Goal: Task Accomplishment & Management: Use online tool/utility

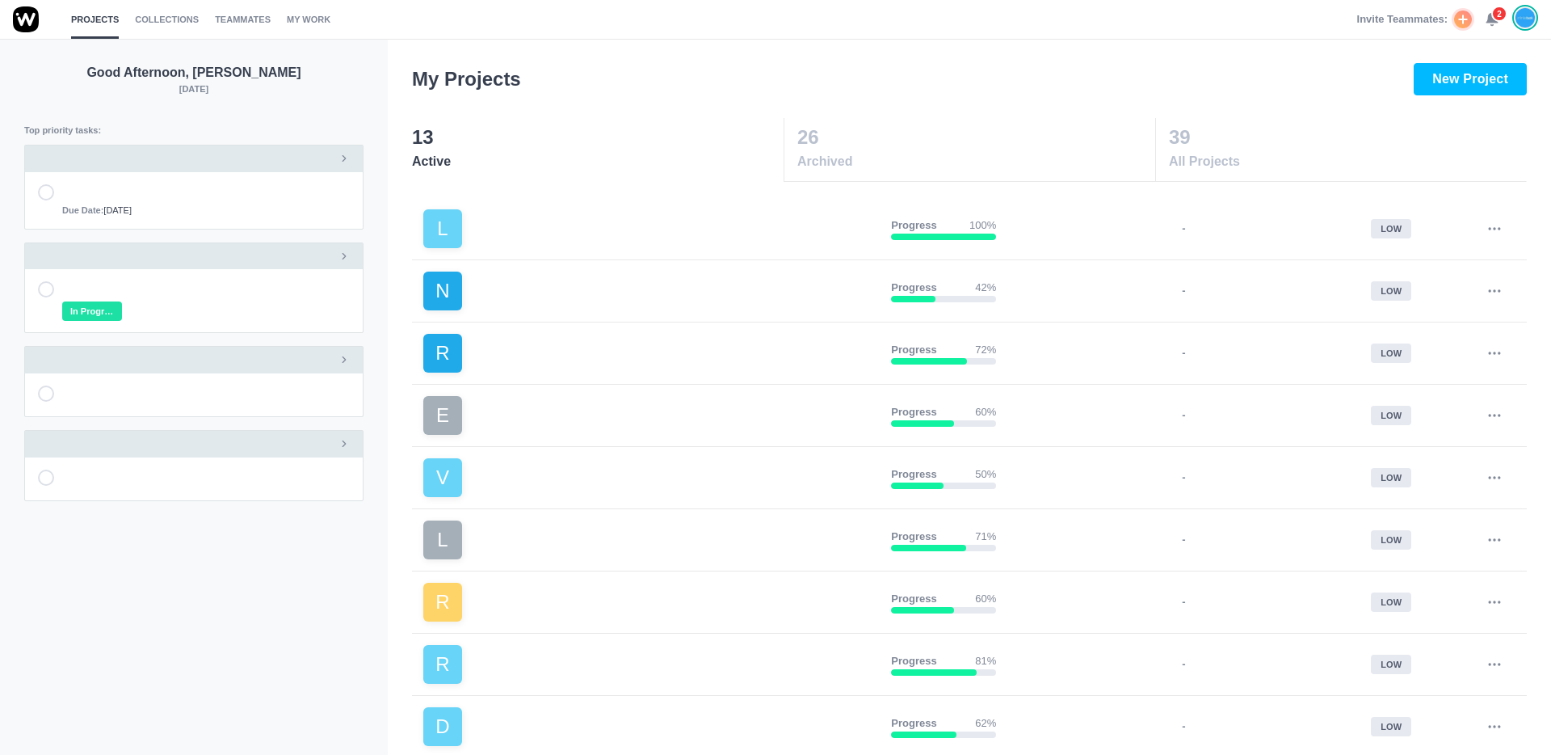
click at [1486, 19] on icon at bounding box center [1492, 19] width 15 height 15
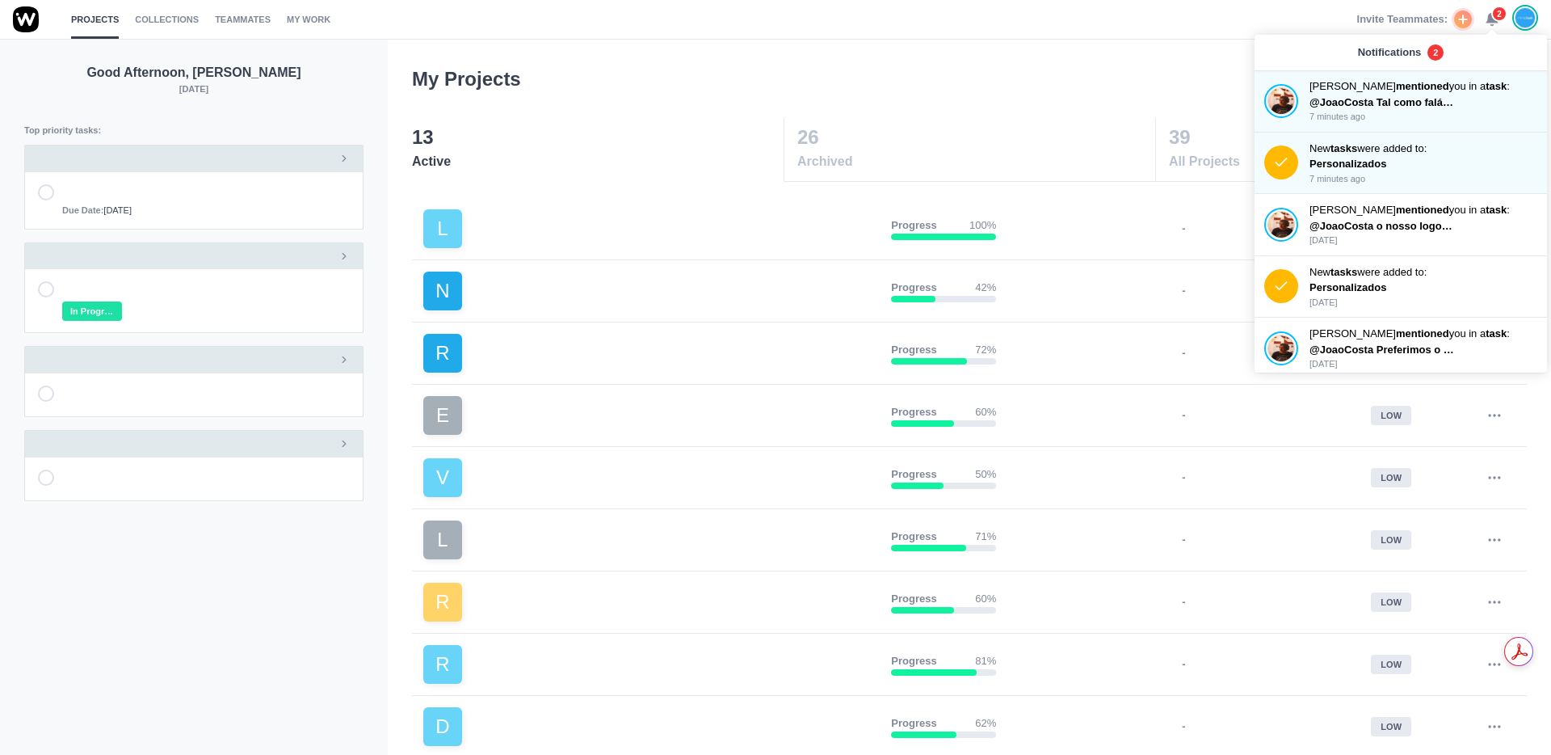
click at [1491, 15] on span "2" at bounding box center [1499, 14] width 16 height 16
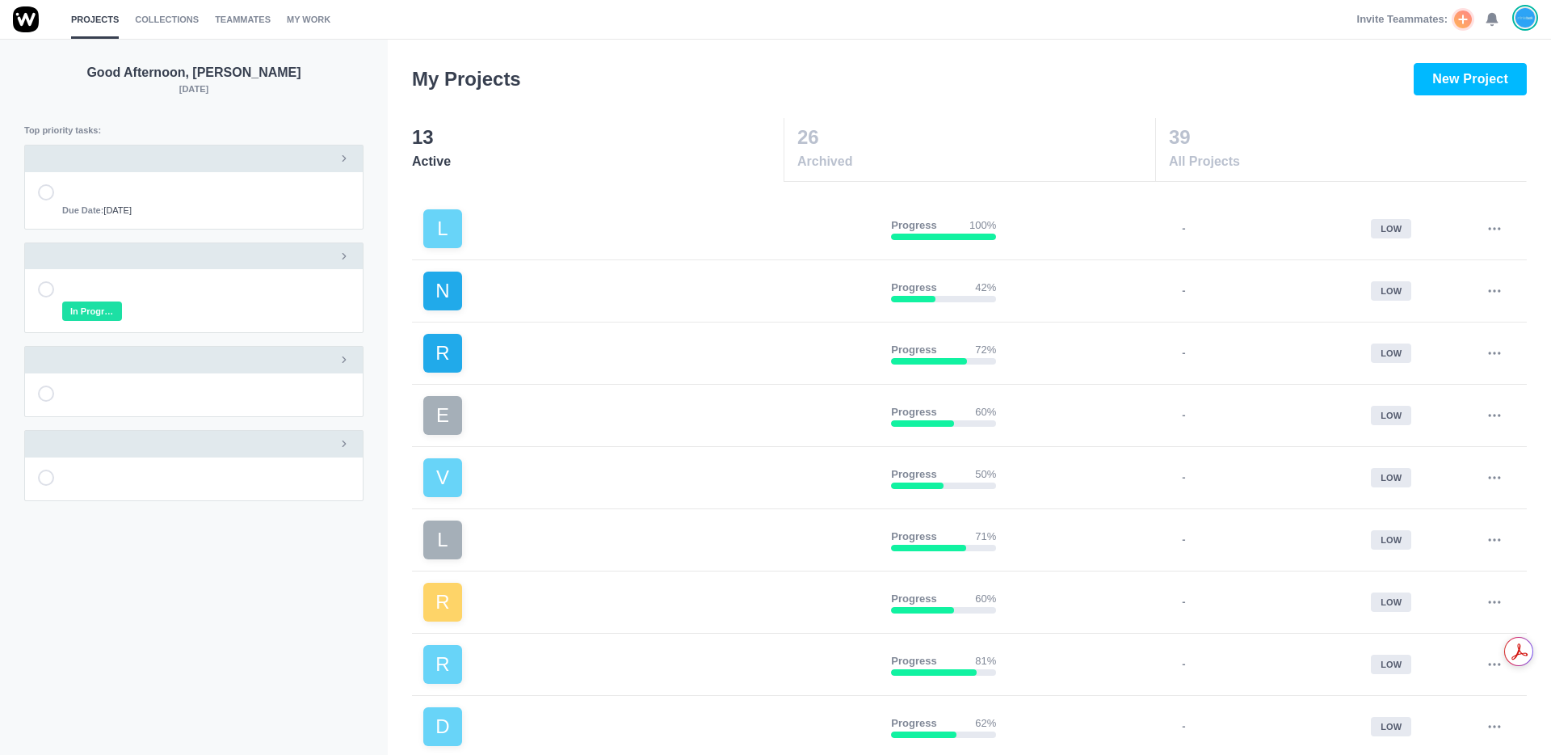
click at [1490, 21] on use at bounding box center [1491, 20] width 11 height 12
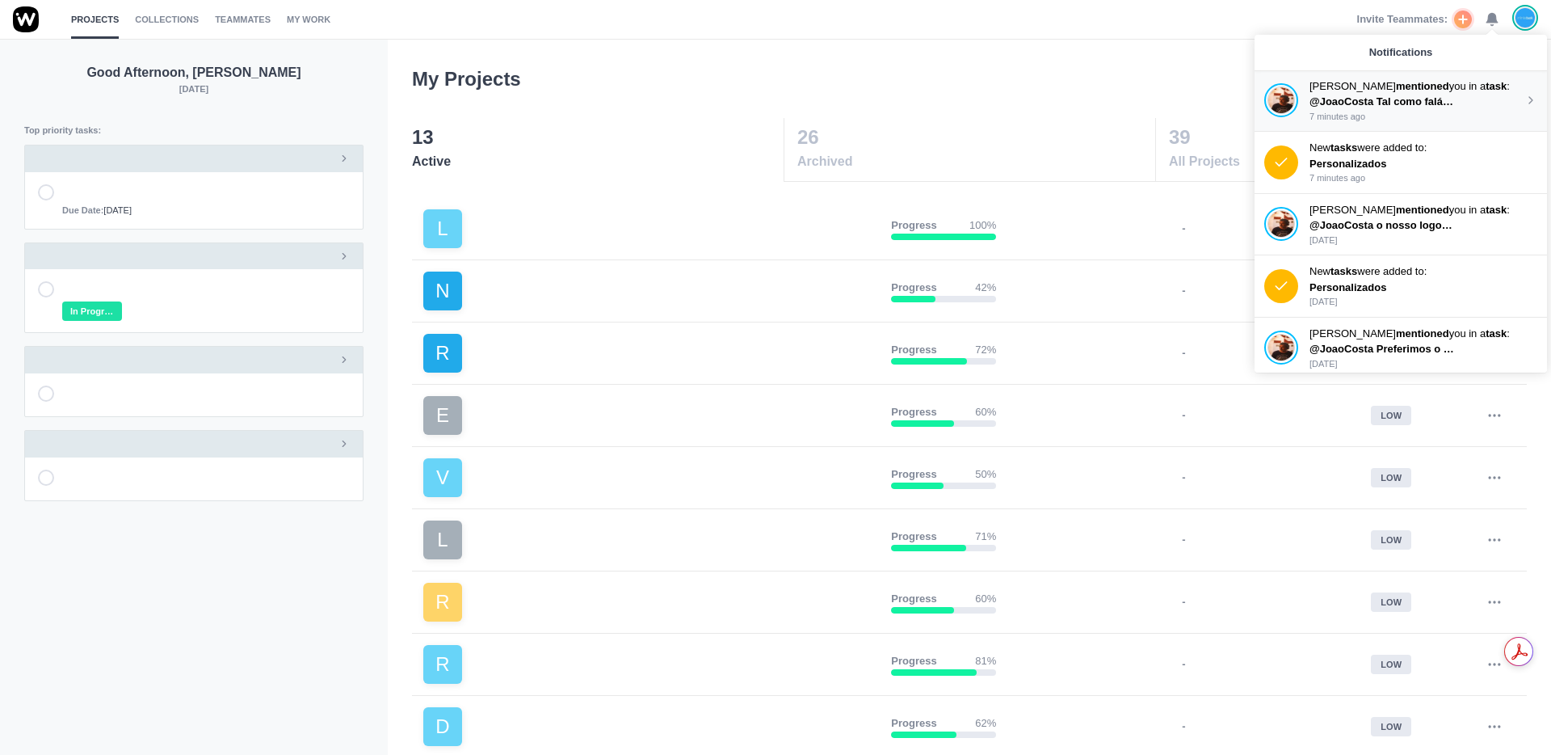
click at [1394, 116] on p "7 minutes ago" at bounding box center [1417, 117] width 215 height 14
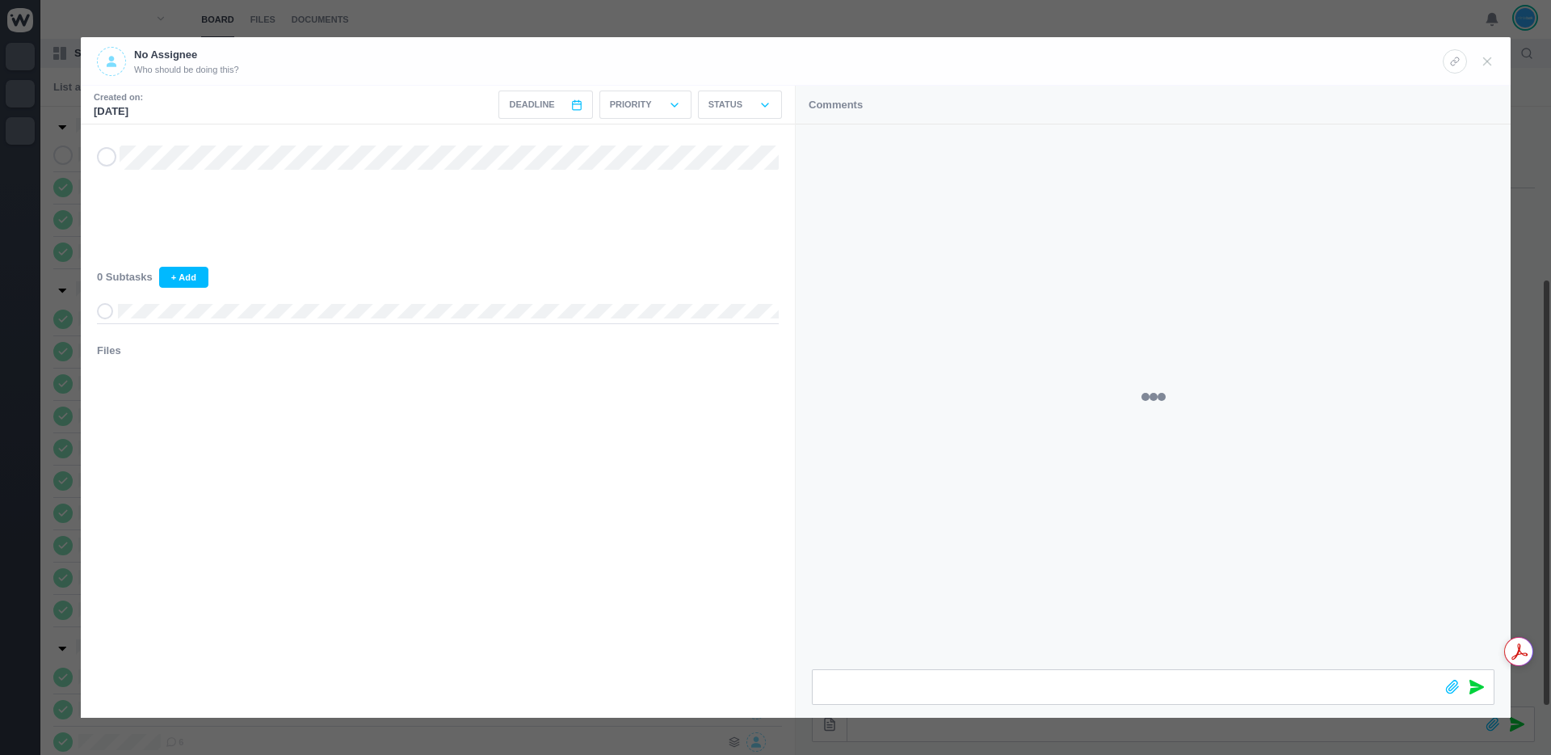
scroll to position [240, 0]
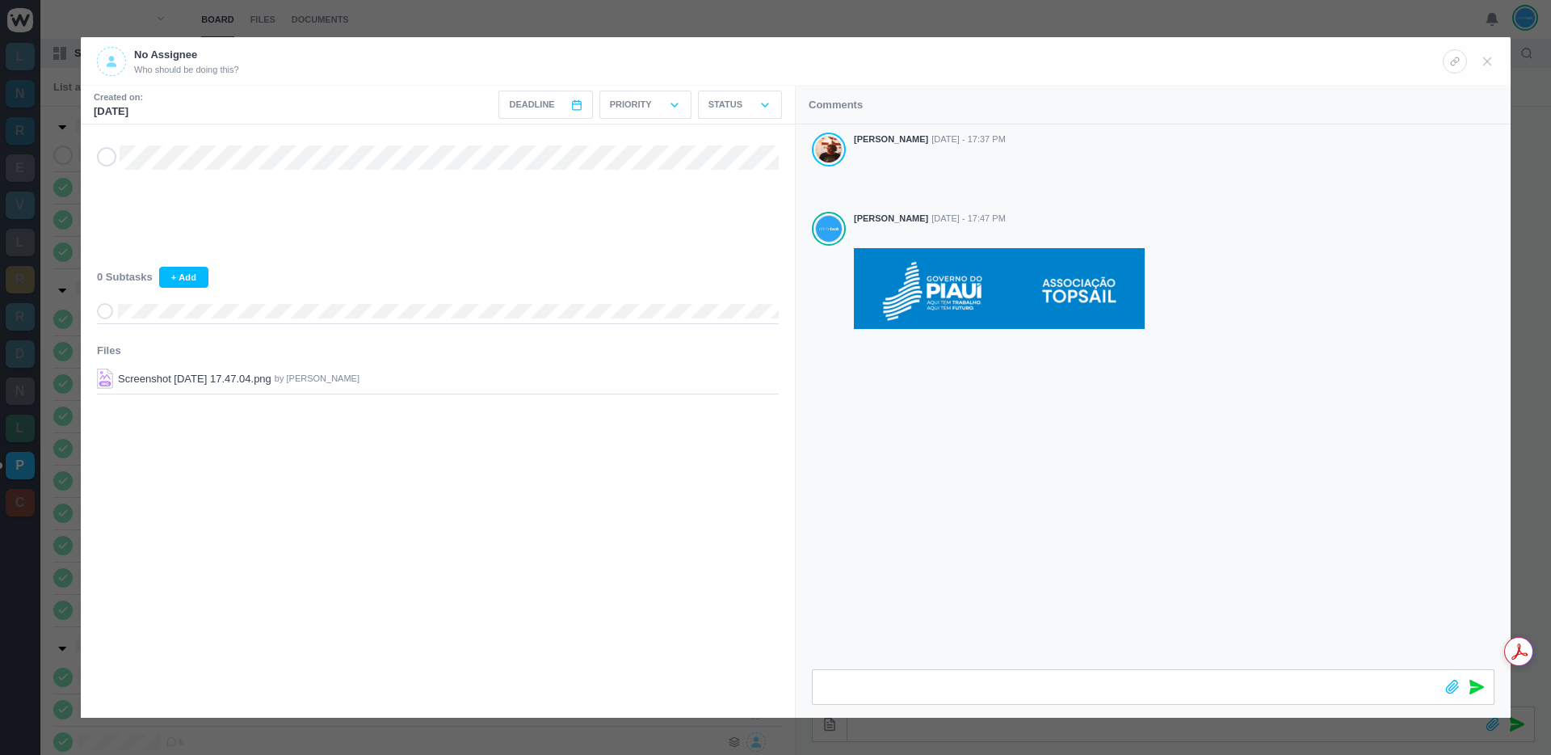
click at [1088, 14] on div at bounding box center [775, 377] width 1551 height 755
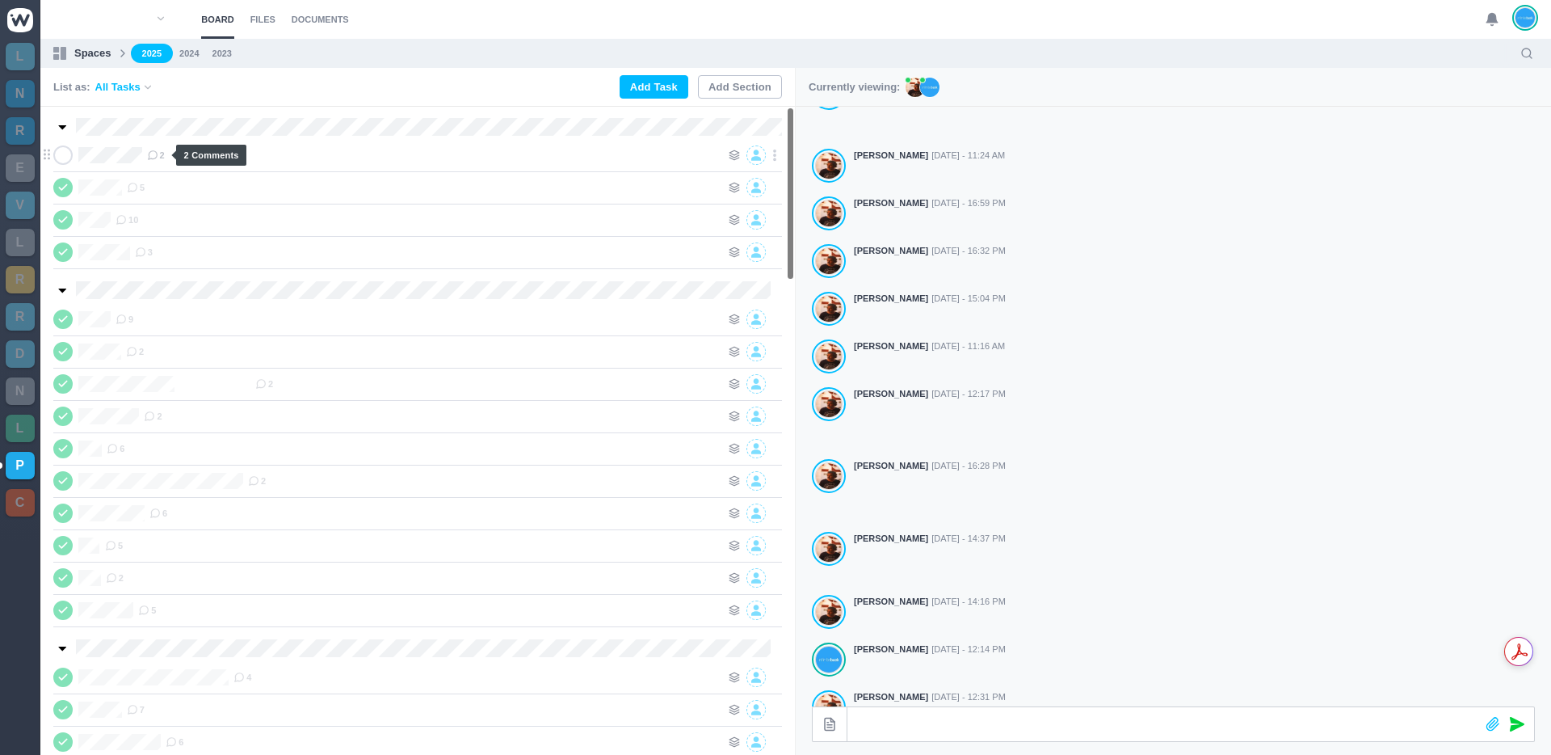
click at [165, 154] on span "2" at bounding box center [156, 155] width 18 height 13
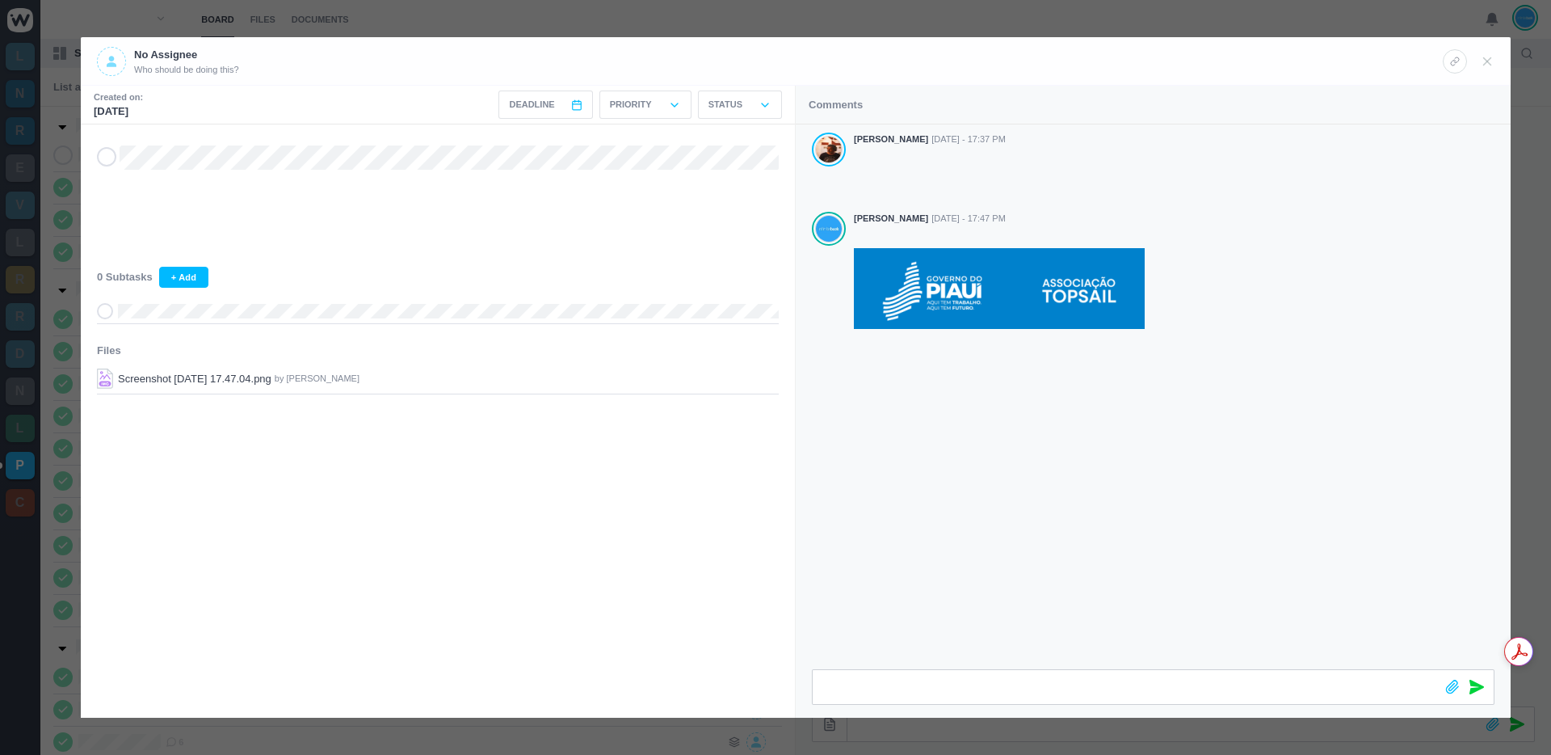
click at [1034, 15] on div at bounding box center [775, 377] width 1551 height 755
